Goal: Task Accomplishment & Management: Use online tool/utility

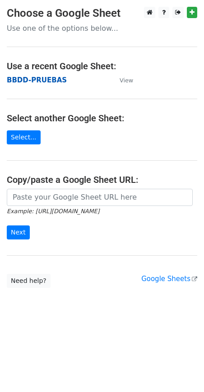
click at [34, 81] on strong "BBDD-PRUEBAS" at bounding box center [37, 80] width 60 height 8
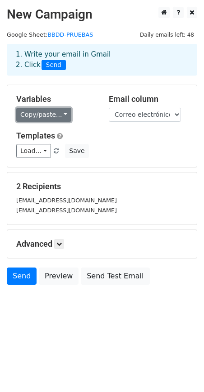
click at [65, 116] on link "Copy/paste..." at bounding box center [43, 115] width 55 height 14
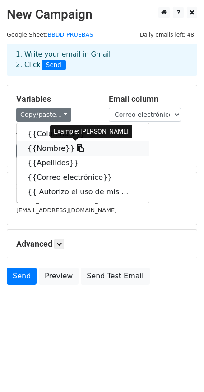
click at [52, 151] on link "{{Nombre}}" at bounding box center [83, 148] width 132 height 14
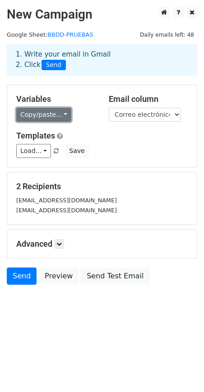
click at [33, 119] on link "Copy/paste..." at bounding box center [43, 115] width 55 height 14
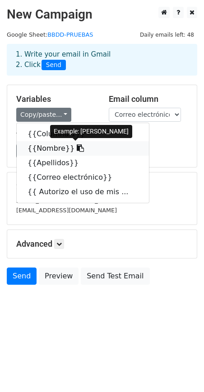
click at [44, 148] on link "{{Nombre}}" at bounding box center [83, 148] width 132 height 14
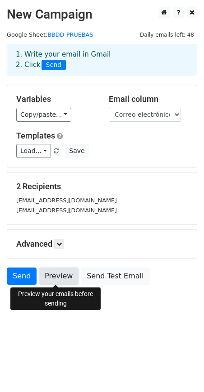
click at [56, 277] on link "Preview" at bounding box center [59, 275] width 40 height 17
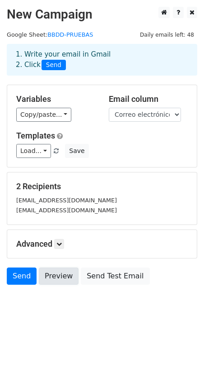
click at [56, 277] on link "Preview" at bounding box center [59, 275] width 40 height 17
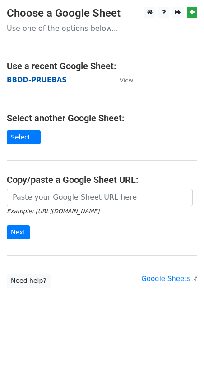
click at [29, 79] on strong "BBDD-PRUEBAS" at bounding box center [37, 80] width 60 height 8
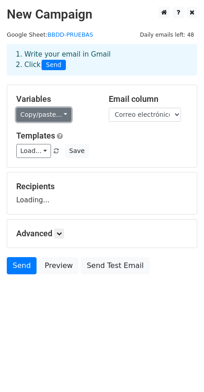
click at [58, 114] on link "Copy/paste..." at bounding box center [43, 115] width 55 height 14
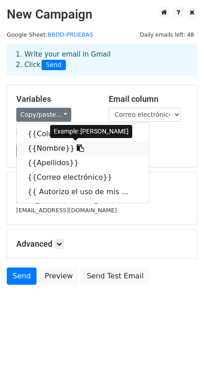
click at [37, 148] on link "{{Nombre}}" at bounding box center [83, 148] width 132 height 14
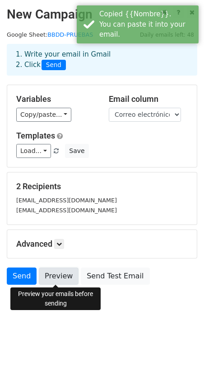
click at [63, 278] on link "Preview" at bounding box center [59, 275] width 40 height 17
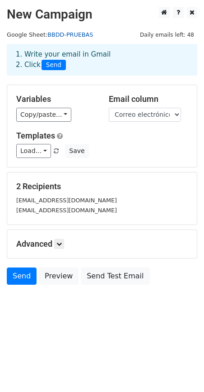
click at [68, 35] on link "BBDD-PRUEBAS" at bounding box center [70, 34] width 46 height 7
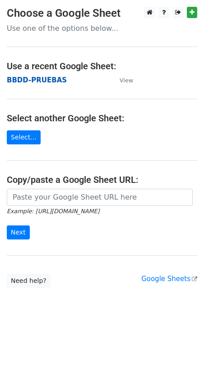
click at [42, 80] on strong "BBDD-PRUEBAS" at bounding box center [37, 80] width 60 height 8
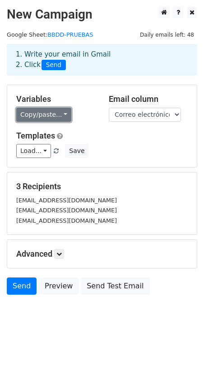
click at [62, 112] on link "Copy/paste..." at bounding box center [43, 115] width 55 height 14
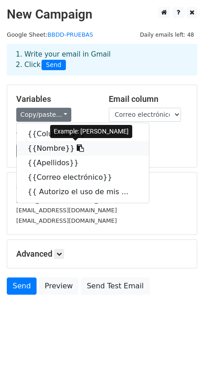
click at [57, 144] on link "{{Nombre}}" at bounding box center [83, 148] width 132 height 14
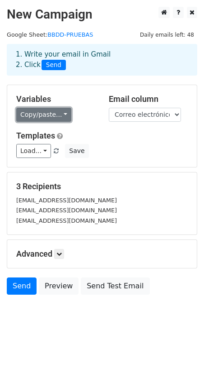
click at [62, 115] on link "Copy/paste..." at bounding box center [43, 115] width 55 height 14
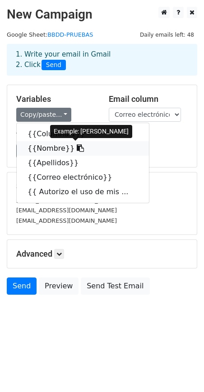
click at [50, 145] on link "{{Nombre}}" at bounding box center [83, 148] width 132 height 14
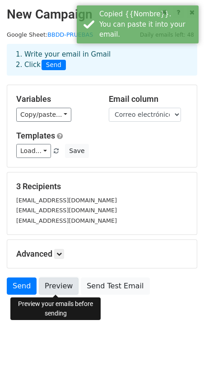
click at [61, 287] on link "Preview" at bounding box center [59, 285] width 40 height 17
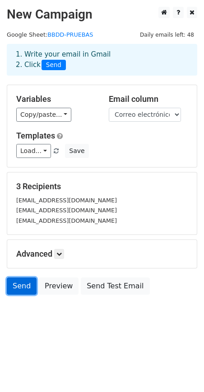
click at [24, 288] on link "Send" at bounding box center [22, 285] width 30 height 17
